Goal: Manage account settings

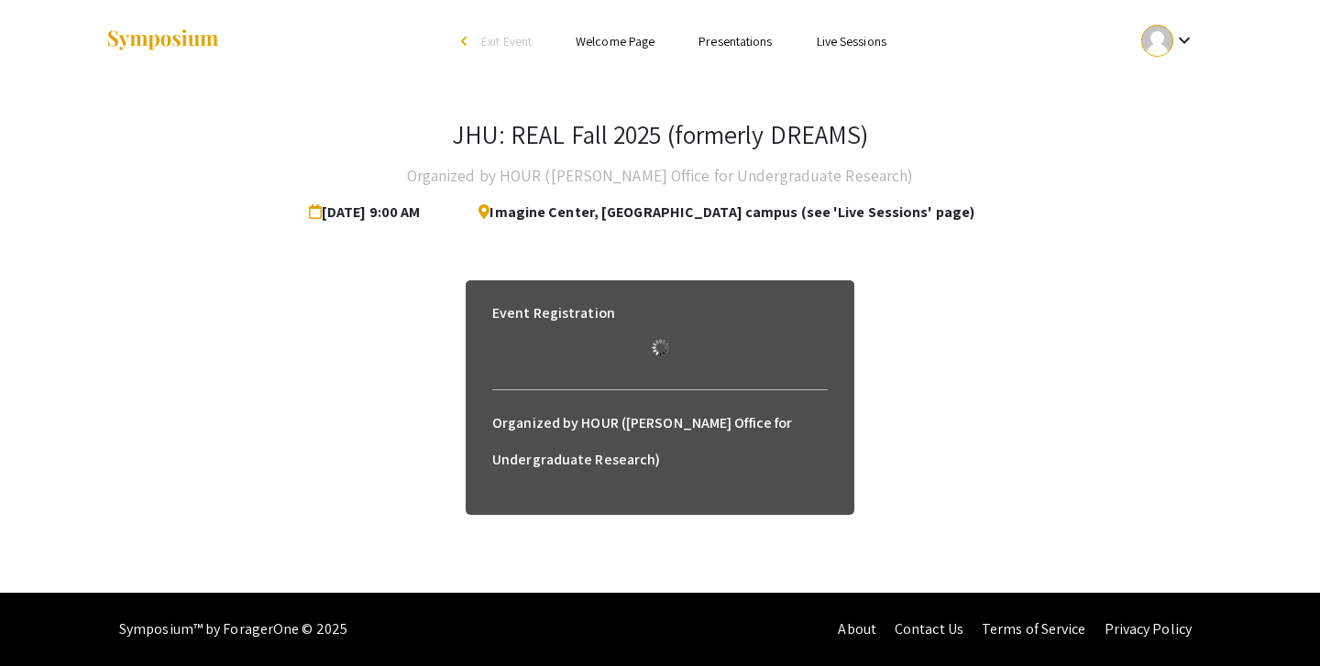
click at [1174, 46] on mat-icon "keyboard_arrow_down" at bounding box center [1184, 40] width 22 height 22
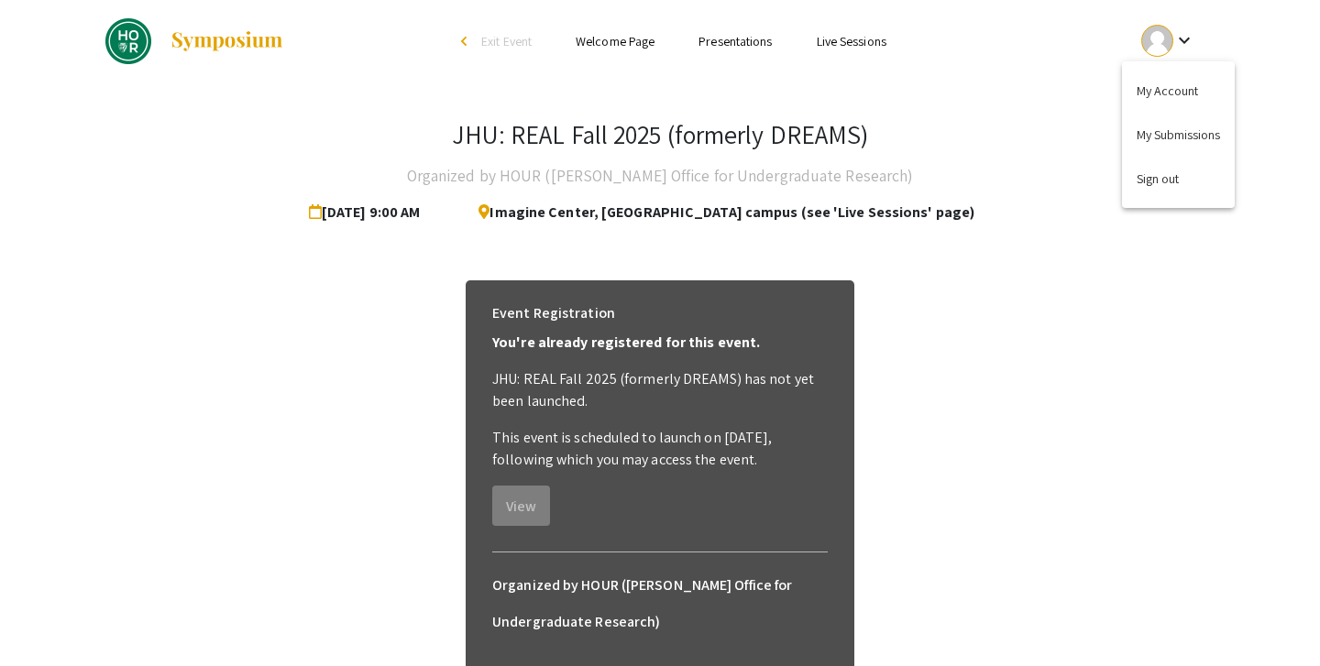
click at [980, 346] on div at bounding box center [660, 333] width 1320 height 666
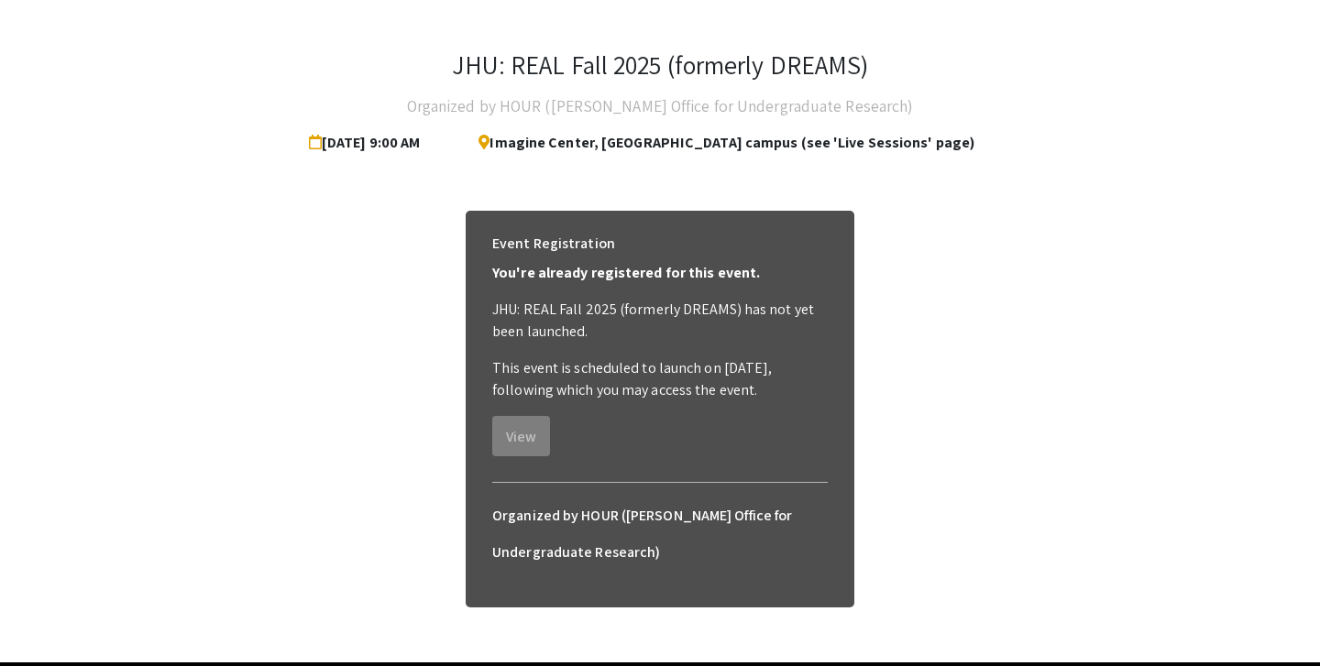
scroll to position [138, 0]
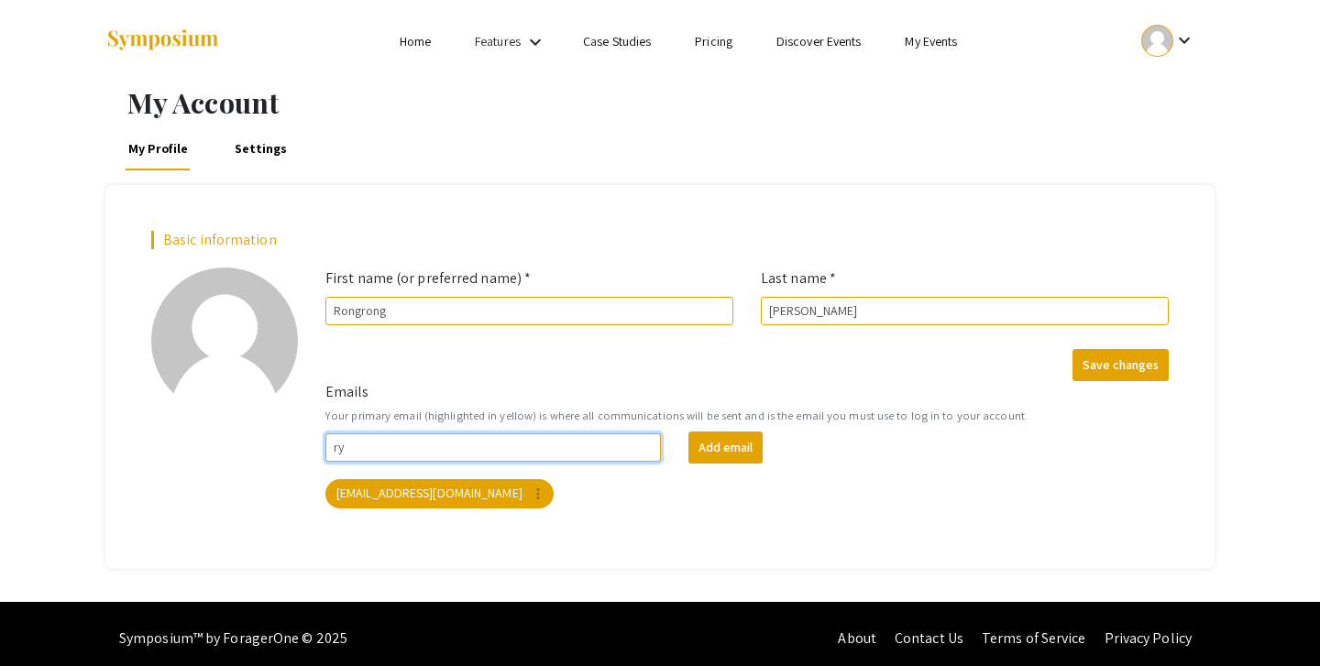
type input "r"
click at [277, 482] on div "add_a_photo Click to update profile photo" at bounding box center [224, 392] width 174 height 248
